Goal: Task Accomplishment & Management: Manage account settings

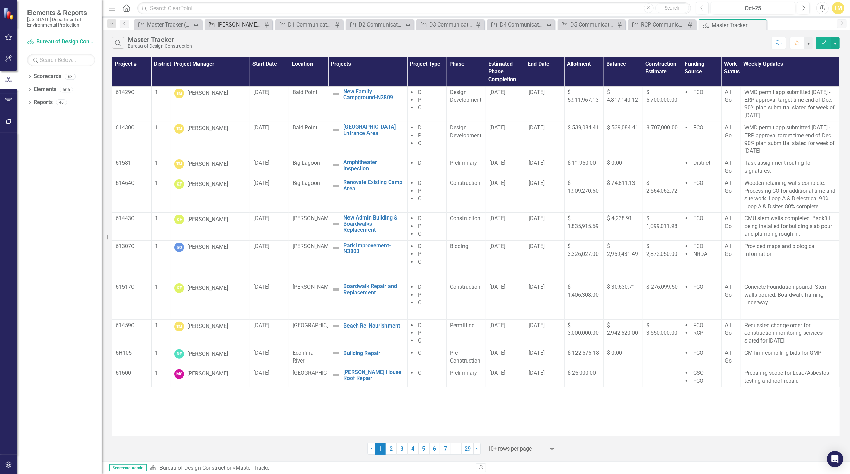
click at [234, 24] on div "[PERSON_NAME] Tracker" at bounding box center [240, 24] width 45 height 8
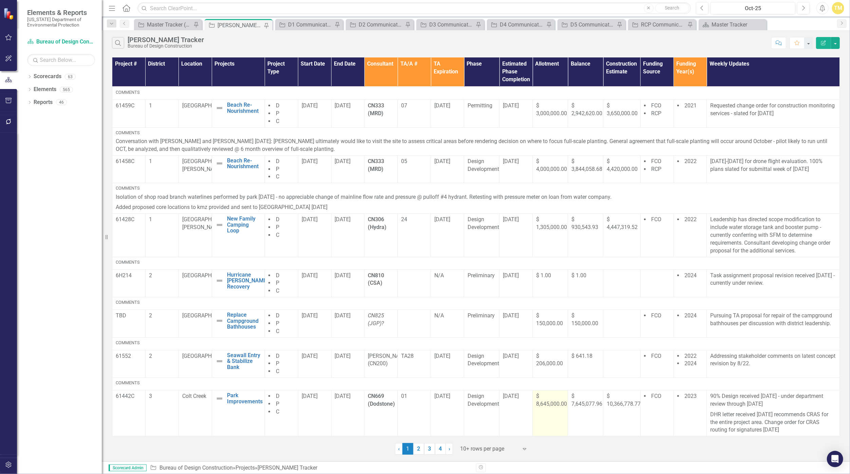
scroll to position [142, 0]
click at [409, 449] on link "4" at bounding box center [440, 449] width 11 height 12
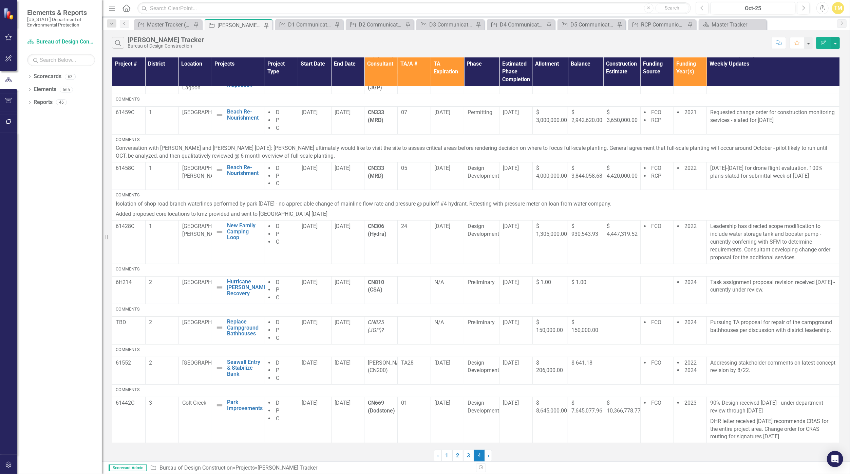
scroll to position [0, 0]
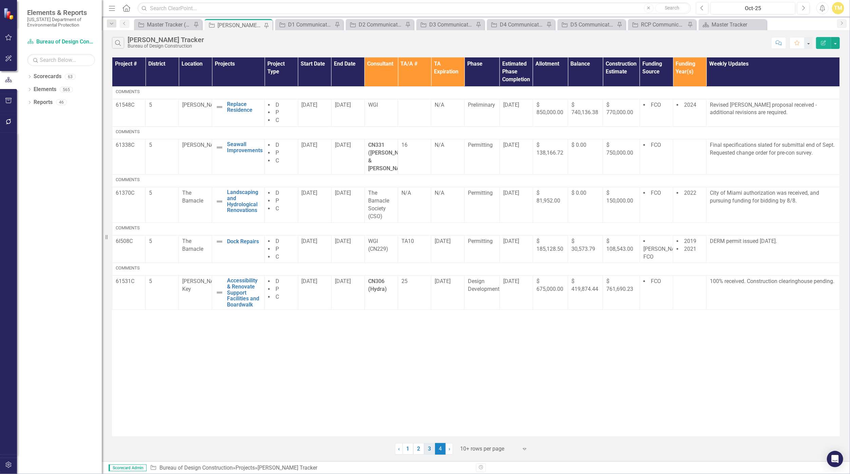
click at [409, 452] on link "3" at bounding box center [429, 449] width 11 height 12
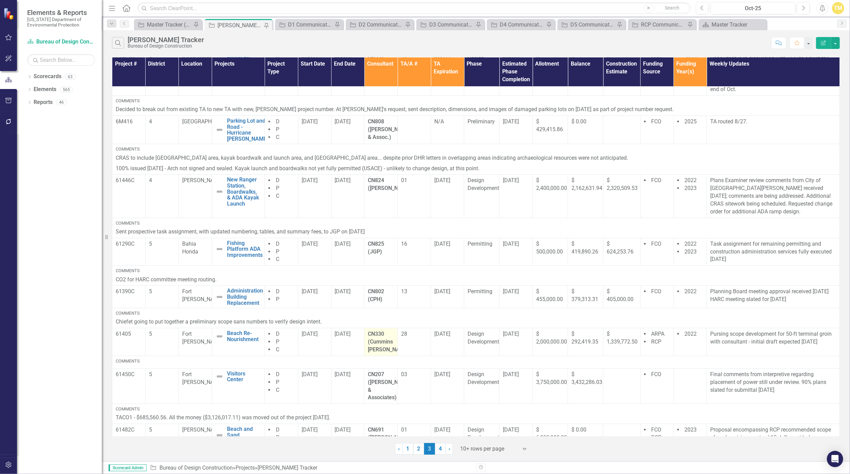
scroll to position [161, 0]
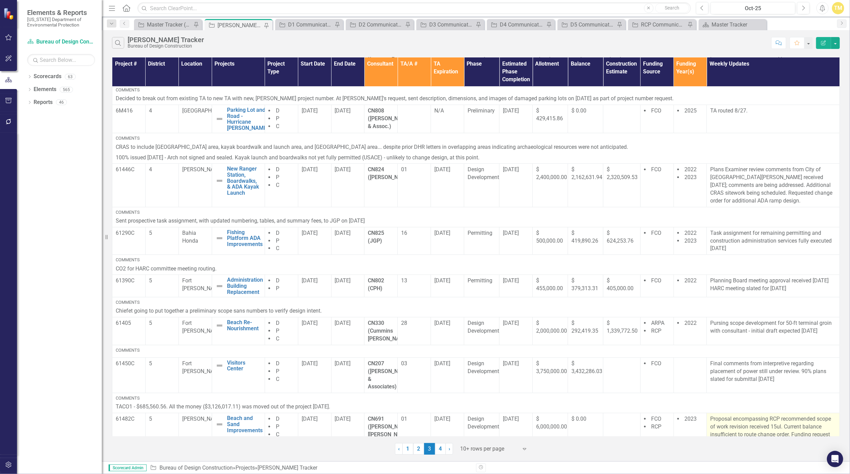
click at [409, 422] on p "Proposal encompassing RCP recommended scope of work revision received 15ul. Cur…" at bounding box center [774, 430] width 126 height 31
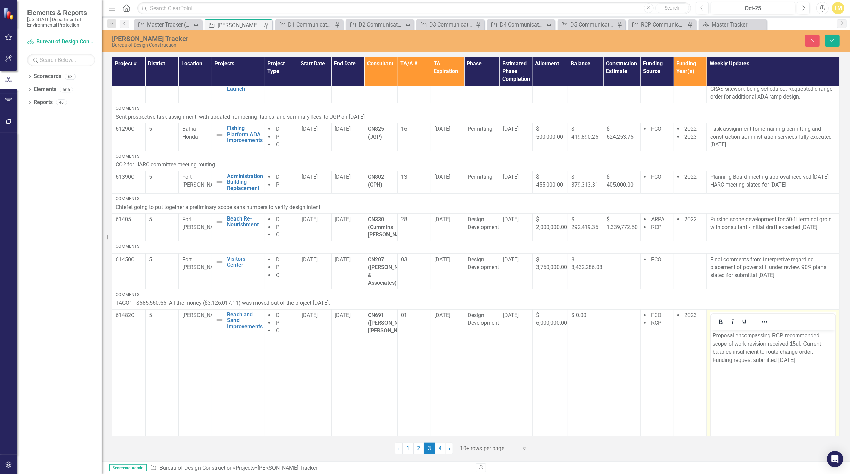
scroll to position [274, 0]
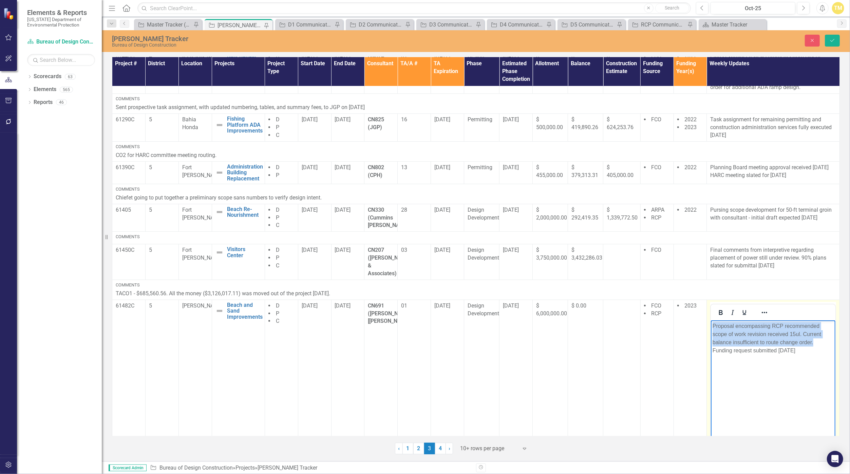
drag, startPoint x: 814, startPoint y: 342, endPoint x: 702, endPoint y: 324, distance: 113.2
click at [409, 324] on html "Proposal encompassing RCP recommended scope of work revision received 15ul. Cur…" at bounding box center [773, 371] width 125 height 102
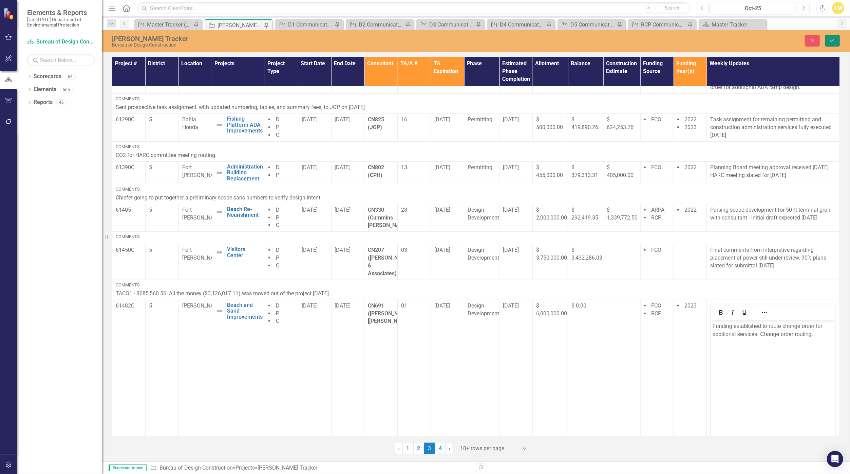
click at [409, 39] on button "Save" at bounding box center [832, 41] width 15 height 12
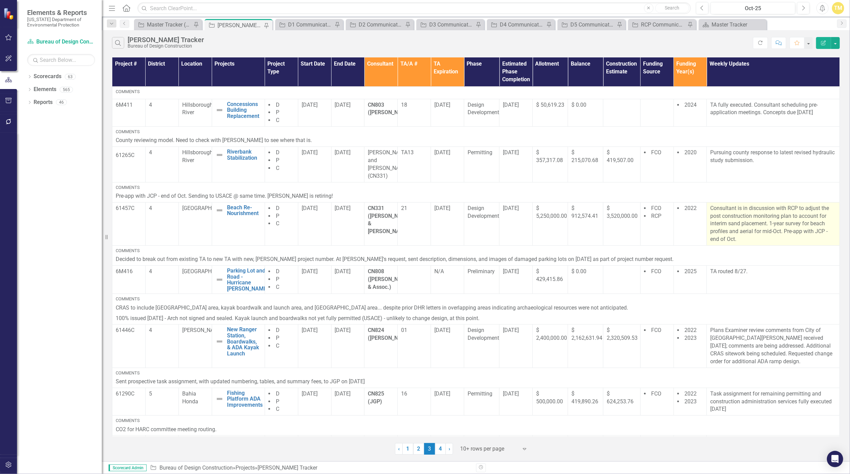
scroll to position [153, 0]
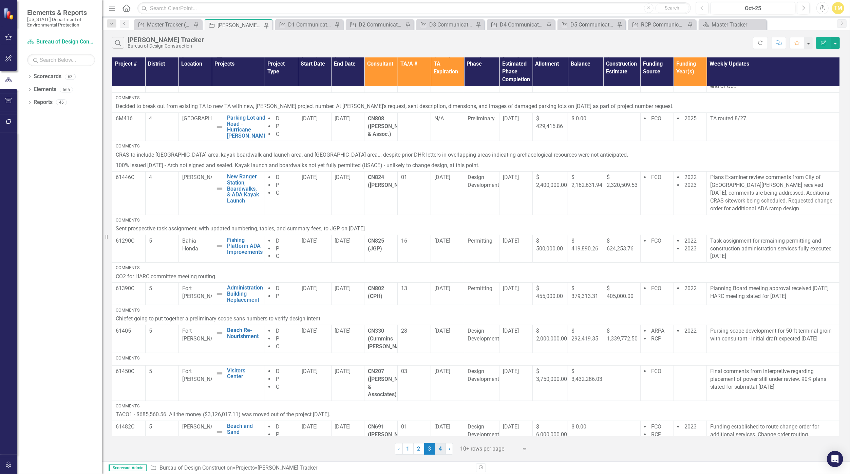
click at [409, 449] on link "4" at bounding box center [440, 449] width 11 height 12
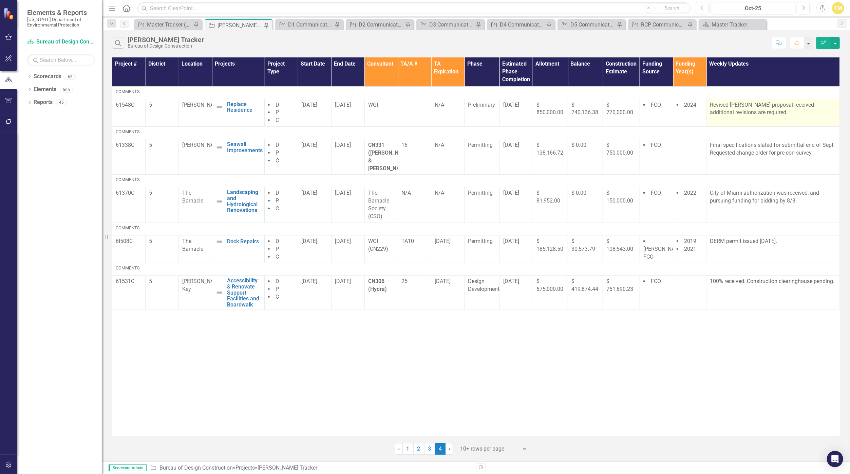
click at [409, 112] on p "Revised [PERSON_NAME] proposal received - additional revisions are required." at bounding box center [773, 109] width 126 height 16
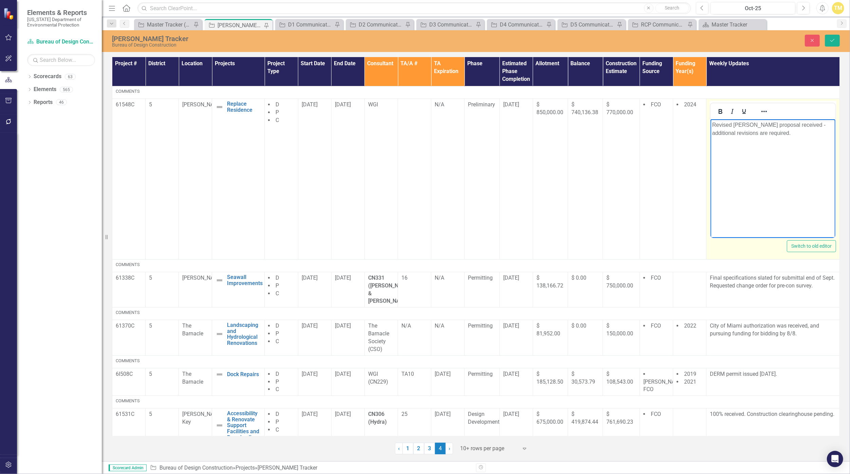
drag, startPoint x: 1461, startPoint y: 231, endPoint x: 766, endPoint y: 135, distance: 702.1
click at [409, 135] on p "Revised [PERSON_NAME] proposal received - additional revisions are required." at bounding box center [774, 129] width 122 height 16
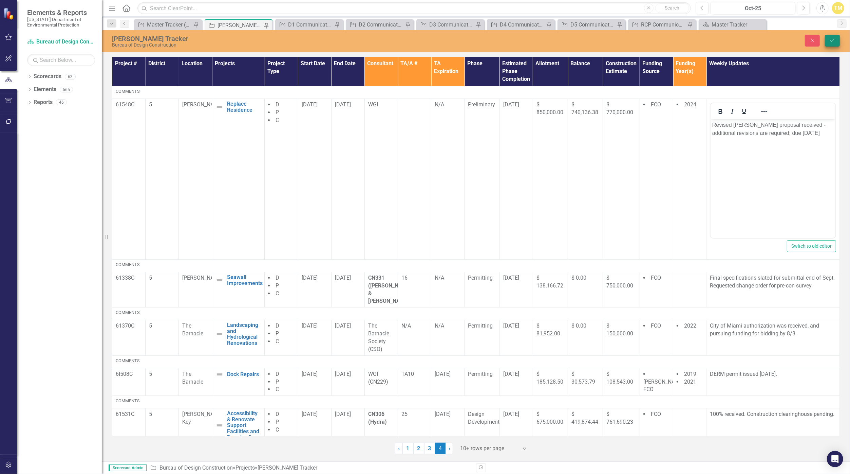
click at [409, 39] on icon "Save" at bounding box center [833, 40] width 6 height 5
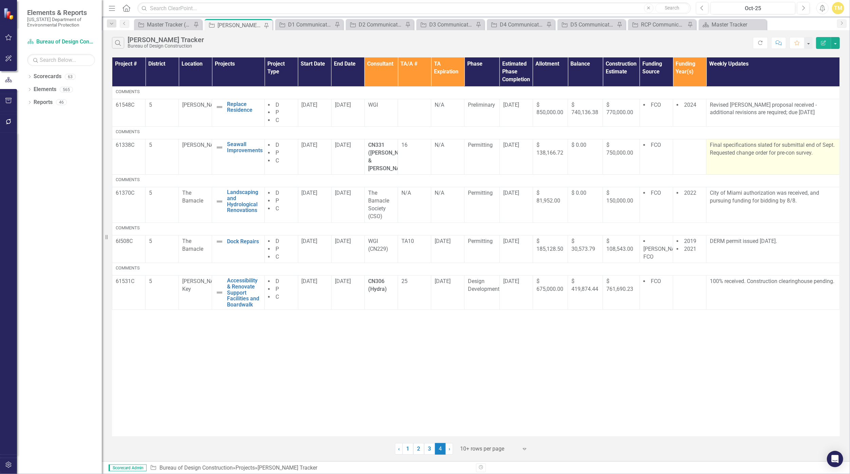
click at [409, 150] on p "Final specifications slated for submittal end of Sept. Requested change order f…" at bounding box center [773, 149] width 126 height 16
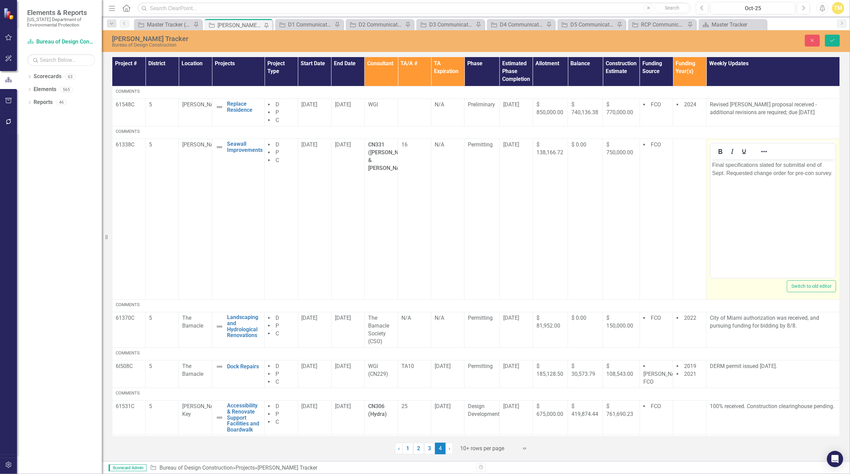
click at [409, 173] on p "Final specifications slated for submittal end of Sept. Requested change order f…" at bounding box center [774, 169] width 122 height 16
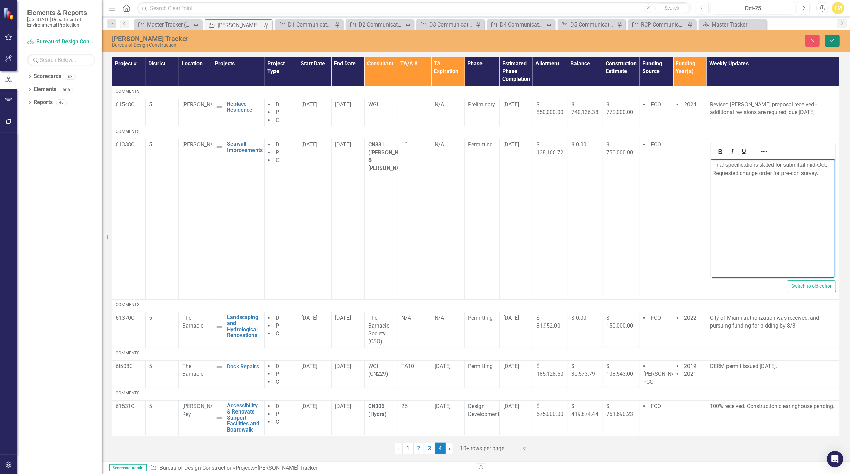
click at [409, 39] on icon "Save" at bounding box center [833, 40] width 6 height 5
